Goal: Task Accomplishment & Management: Use online tool/utility

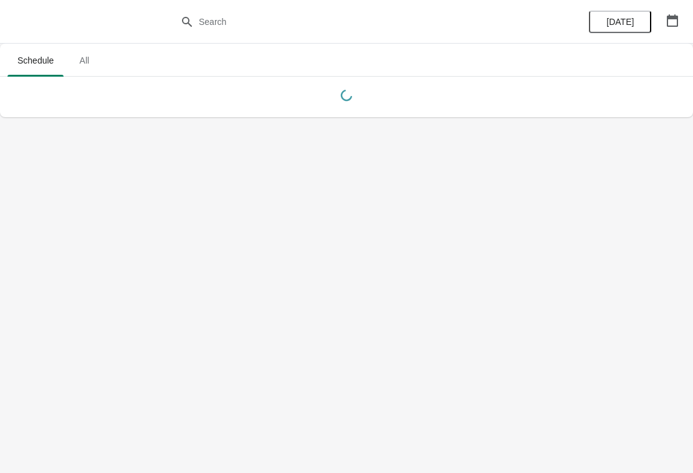
click at [671, 22] on icon "button" at bounding box center [672, 20] width 12 height 12
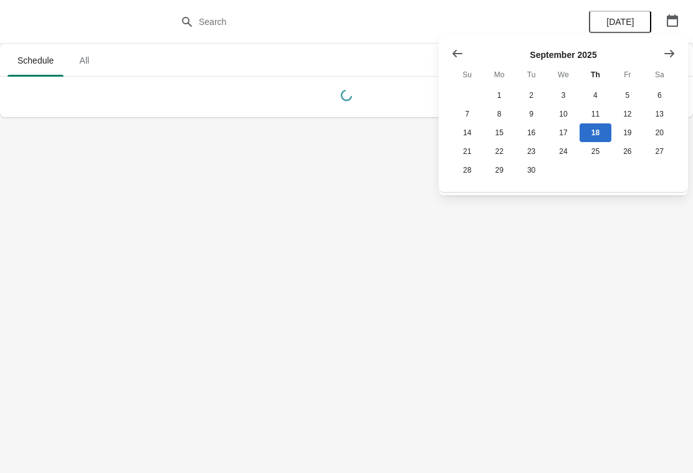
click at [670, 55] on icon "Show next month, October 2025" at bounding box center [669, 53] width 12 height 12
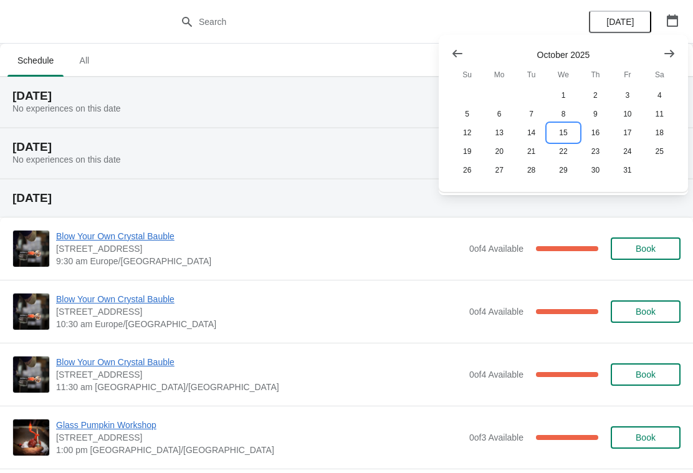
click at [564, 132] on button "15" at bounding box center [563, 132] width 32 height 19
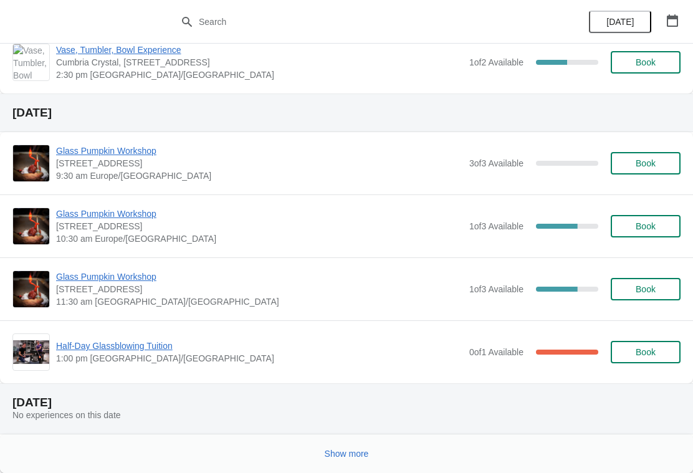
scroll to position [778, 0]
click at [354, 450] on span "Show more" at bounding box center [346, 453] width 44 height 10
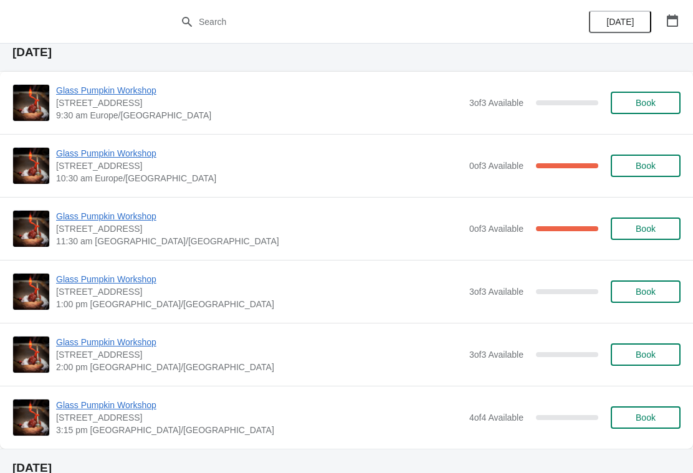
scroll to position [1181, 0]
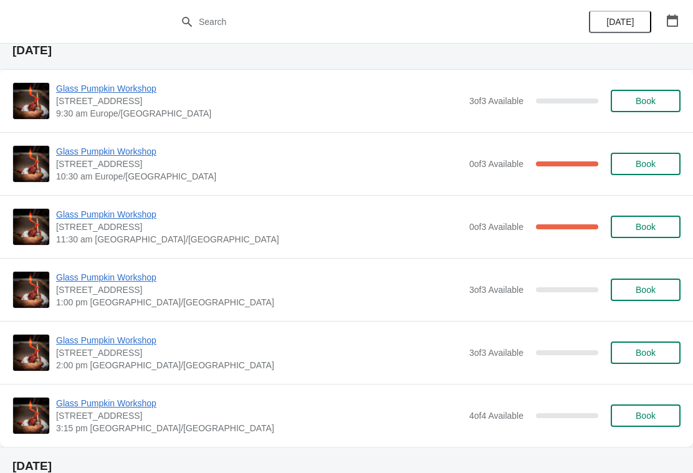
click at [670, 21] on icon "button" at bounding box center [672, 20] width 12 height 12
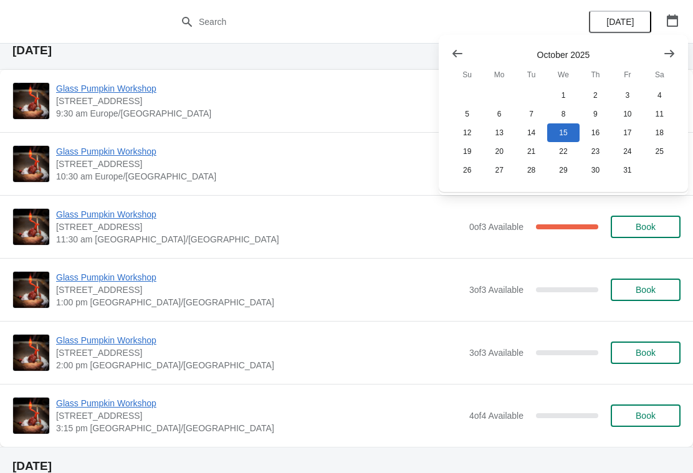
click at [672, 56] on icon "Show next month, November 2025" at bounding box center [669, 53] width 12 height 12
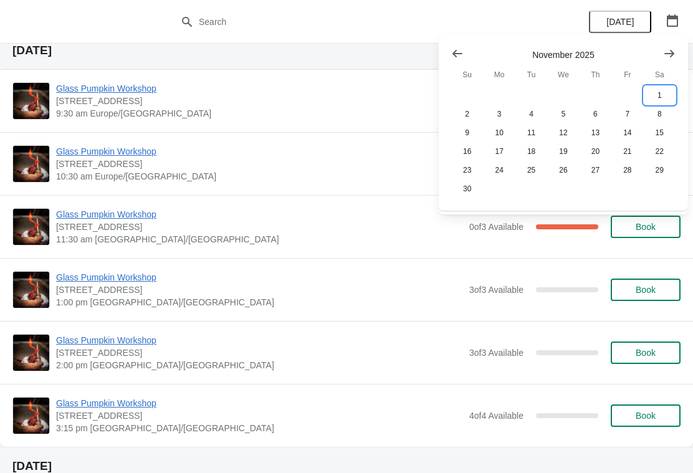
click at [662, 95] on button "1" at bounding box center [659, 95] width 32 height 19
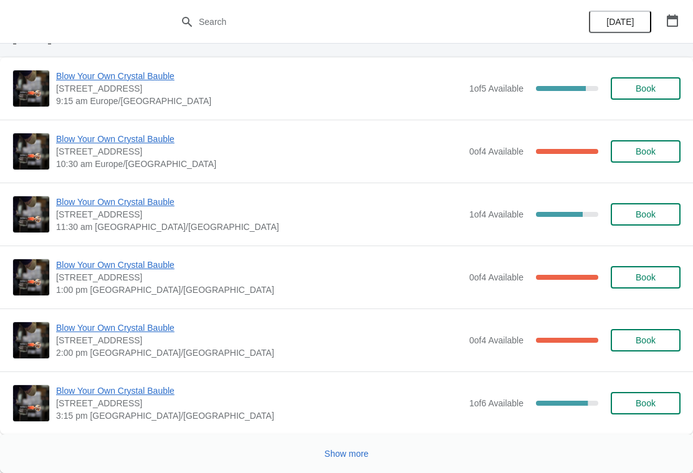
scroll to position [1257, 0]
click at [673, 24] on icon "button" at bounding box center [672, 20] width 12 height 12
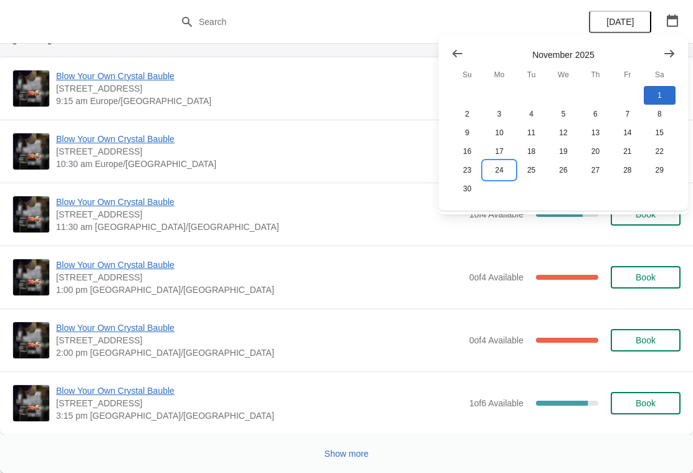
click at [503, 173] on button "24" at bounding box center [499, 170] width 32 height 19
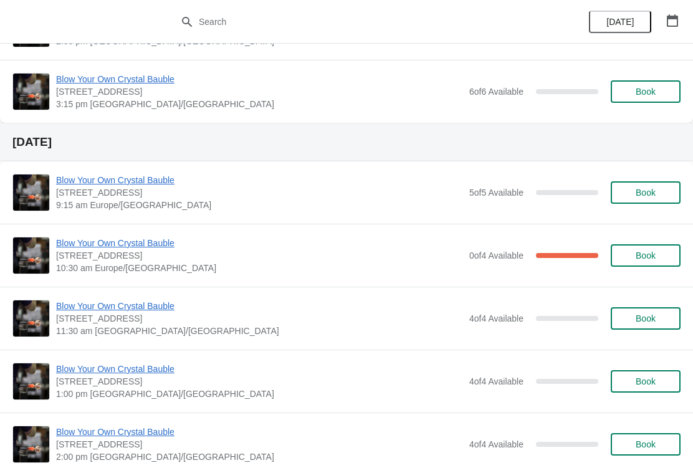
scroll to position [421, 0]
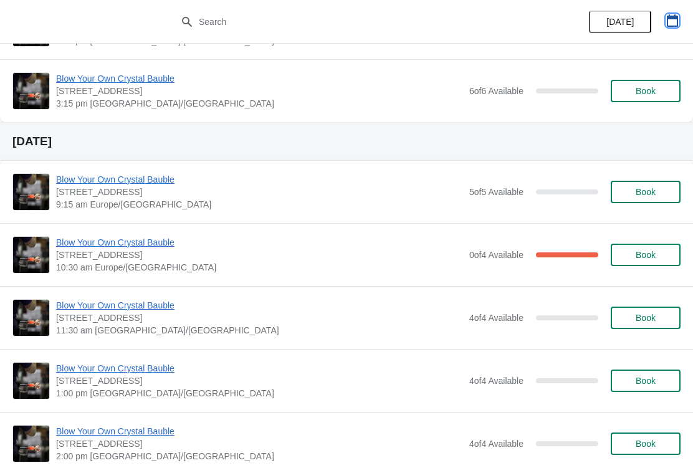
click at [673, 22] on icon "button" at bounding box center [672, 20] width 12 height 12
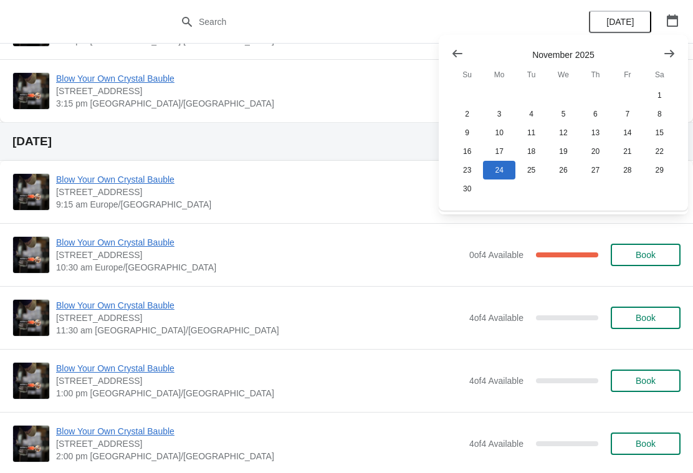
click at [464, 50] on button "Show previous month, October 2025" at bounding box center [457, 53] width 22 height 22
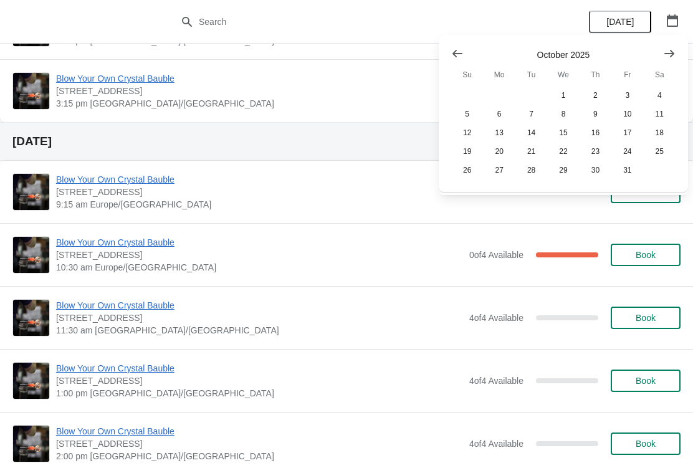
click at [462, 53] on icon "Show previous month, September 2025" at bounding box center [457, 53] width 12 height 12
click at [565, 156] on button "24" at bounding box center [563, 151] width 32 height 19
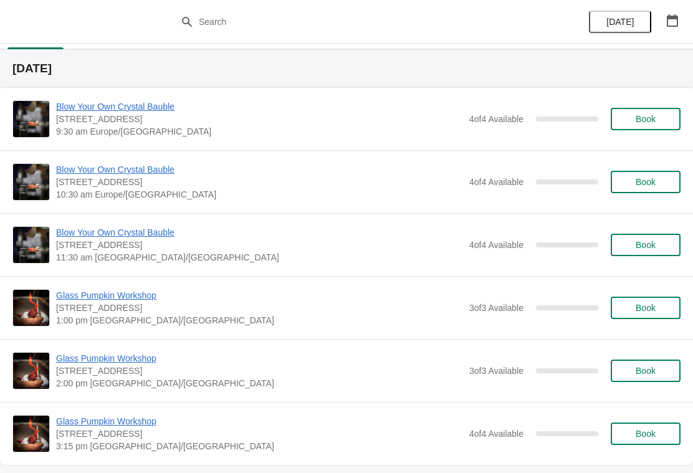
scroll to position [30, 0]
